Goal: Navigation & Orientation: Find specific page/section

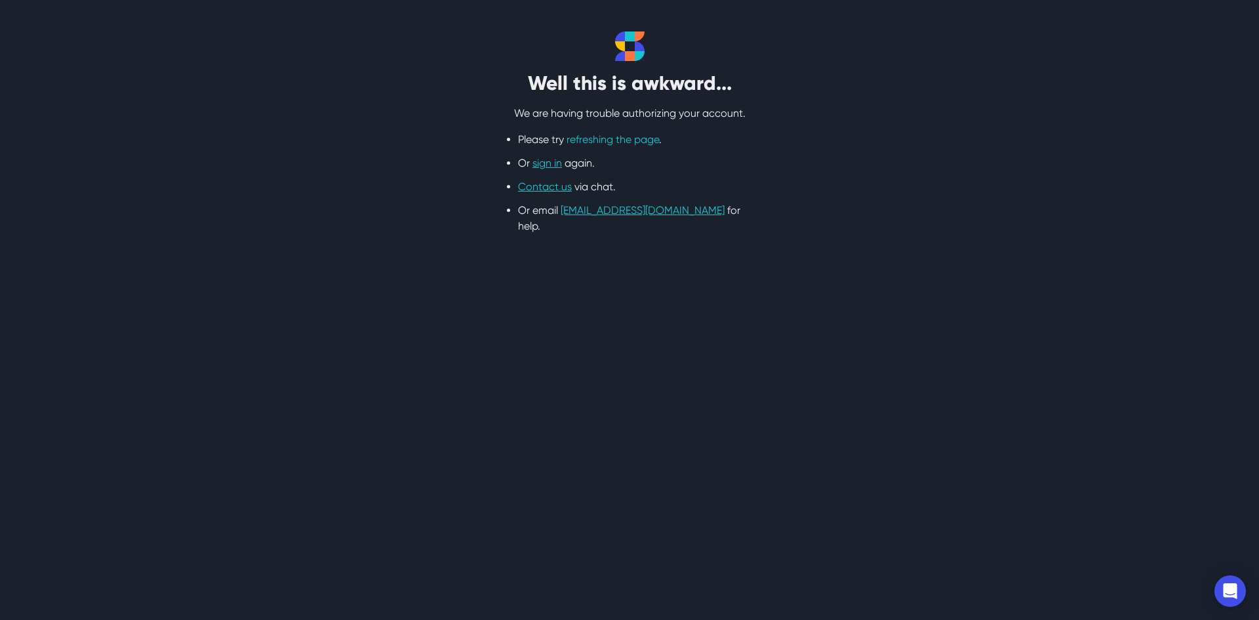
click at [615, 137] on link "refreshing the page" at bounding box center [612, 139] width 92 height 12
